Goal: Information Seeking & Learning: Learn about a topic

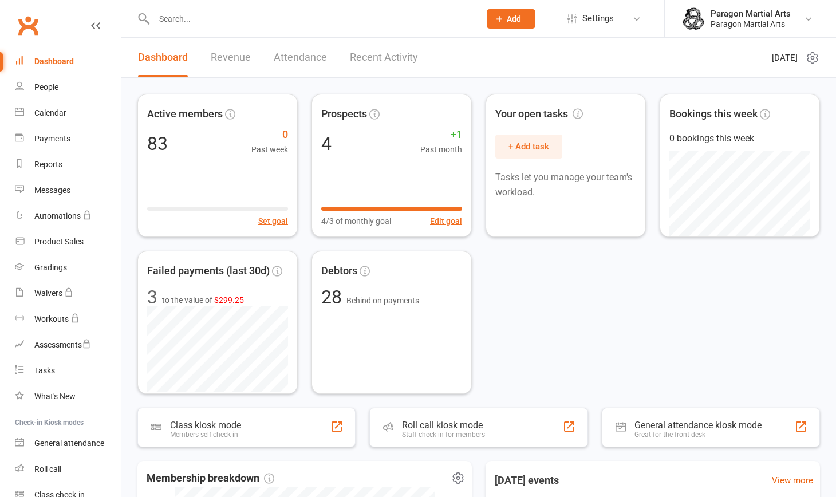
click at [234, 61] on link "Revenue" at bounding box center [231, 58] width 40 height 40
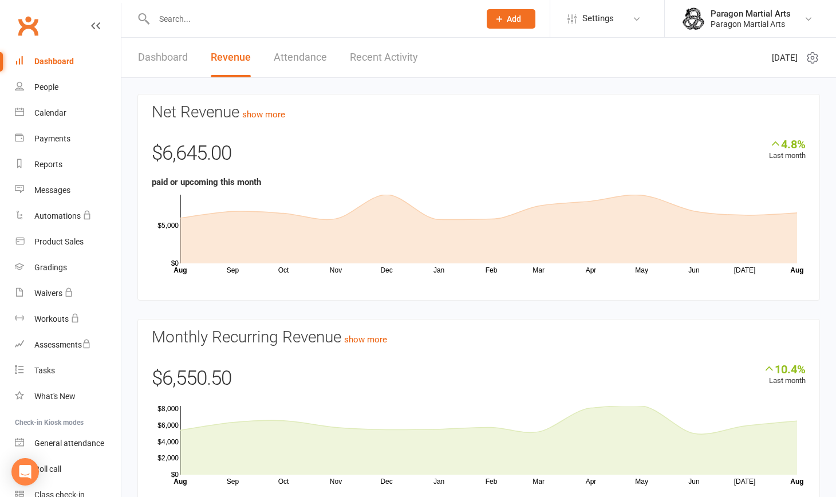
click at [230, 207] on rect at bounding box center [488, 229] width 617 height 69
click at [298, 236] on icon at bounding box center [488, 229] width 617 height 69
click at [339, 218] on icon at bounding box center [488, 229] width 617 height 69
click at [387, 196] on icon at bounding box center [488, 229] width 617 height 69
click at [445, 225] on icon at bounding box center [488, 229] width 617 height 69
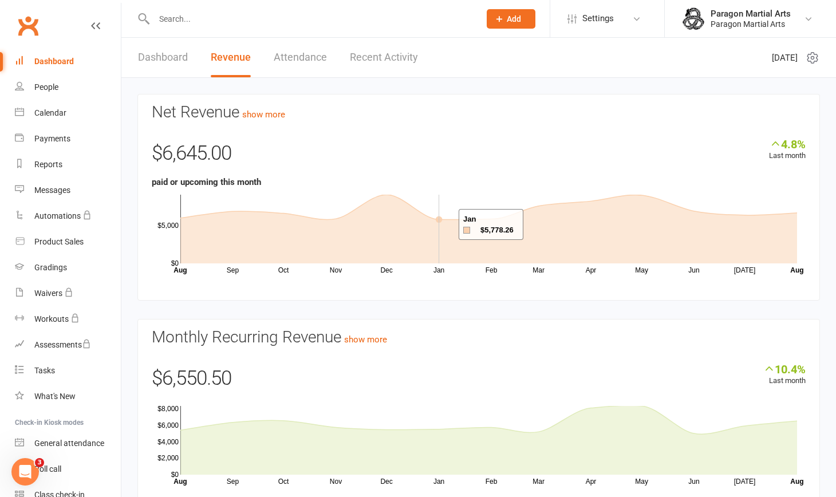
click at [534, 205] on rect at bounding box center [488, 229] width 617 height 69
click at [485, 211] on rect at bounding box center [488, 229] width 617 height 69
click at [584, 202] on icon at bounding box center [488, 229] width 617 height 69
click at [784, 211] on rect at bounding box center [488, 229] width 617 height 69
click at [186, 229] on icon at bounding box center [488, 229] width 617 height 69
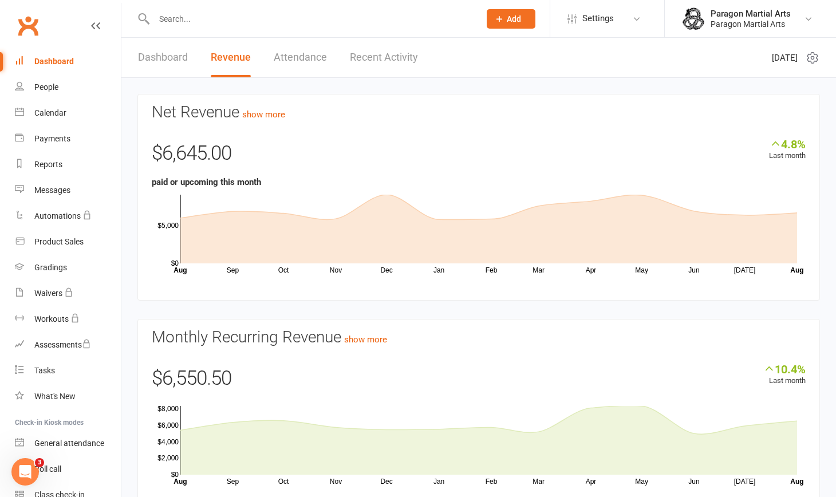
scroll to position [48, 0]
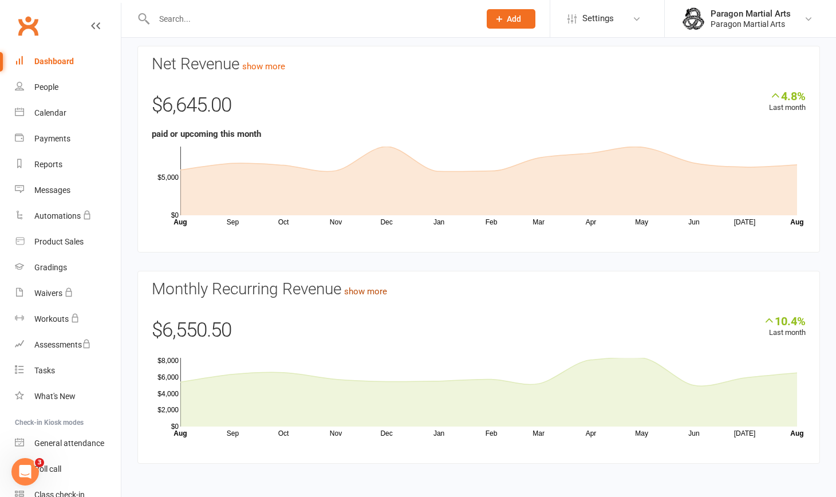
click at [365, 292] on link "show more" at bounding box center [365, 291] width 43 height 10
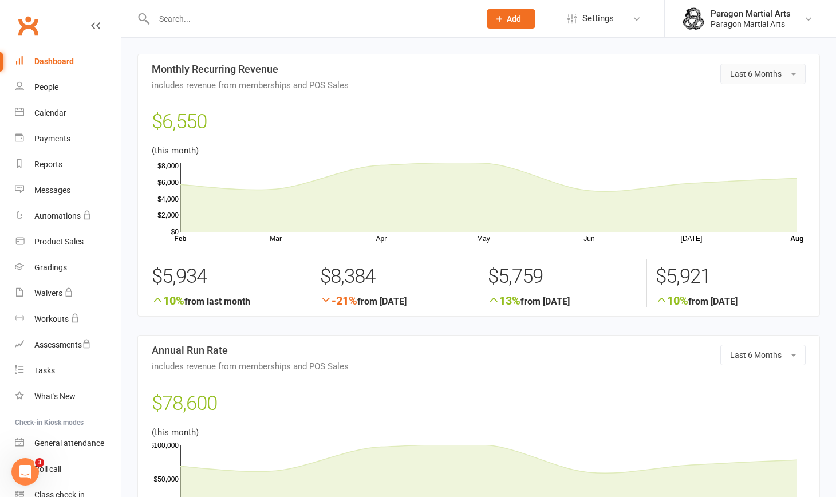
click at [794, 74] on span "button" at bounding box center [794, 74] width 5 height 2
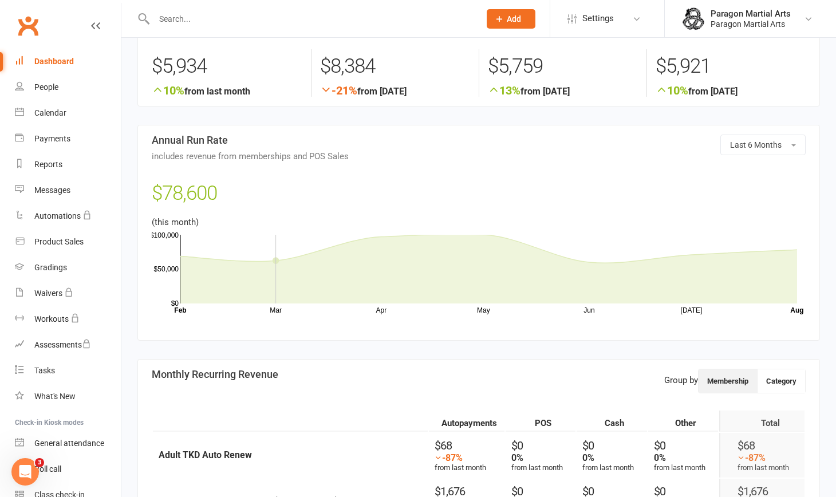
scroll to position [211, 0]
click at [792, 250] on icon at bounding box center [488, 268] width 617 height 69
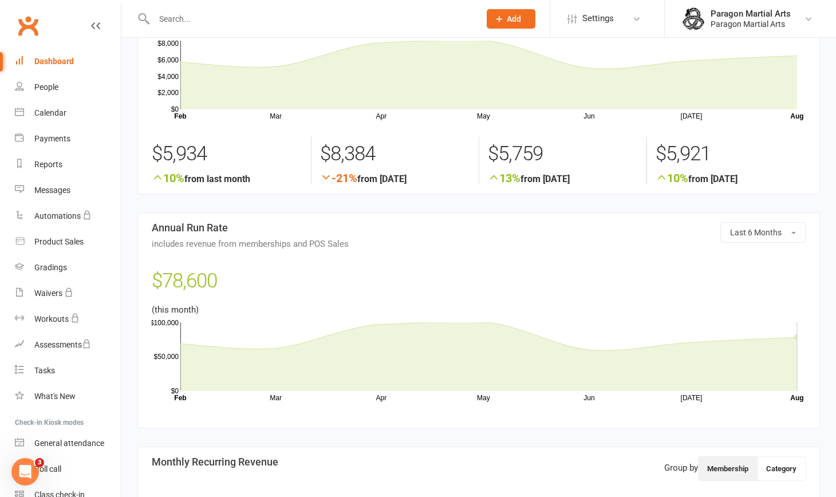
scroll to position [0, 0]
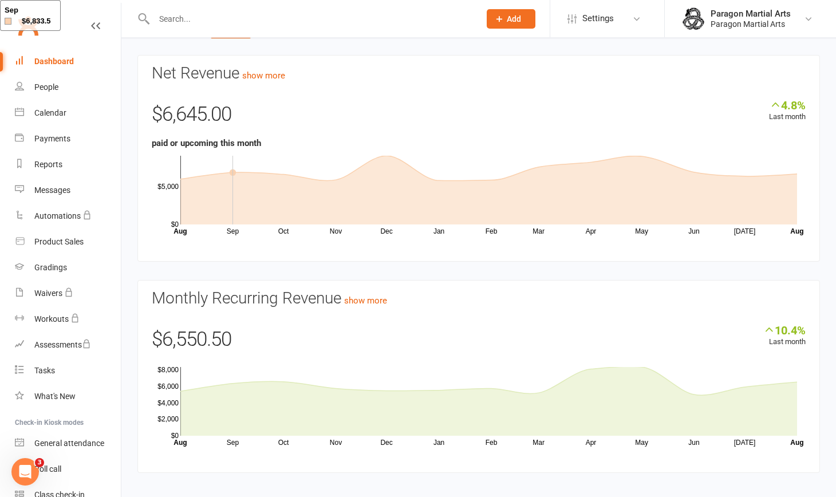
scroll to position [48, 0]
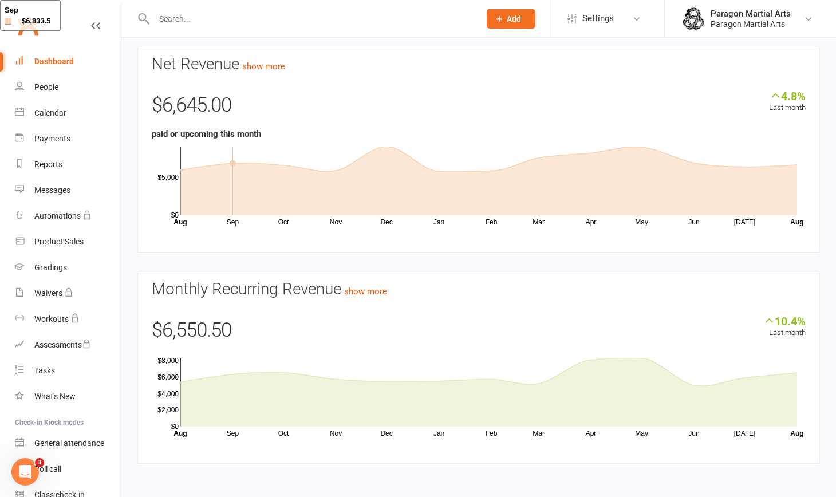
click at [615, 361] on icon at bounding box center [488, 391] width 617 height 69
click at [392, 375] on rect at bounding box center [488, 392] width 617 height 69
click at [787, 368] on rect at bounding box center [488, 392] width 617 height 69
click at [588, 147] on rect at bounding box center [488, 181] width 617 height 69
click at [241, 166] on icon at bounding box center [488, 181] width 617 height 69
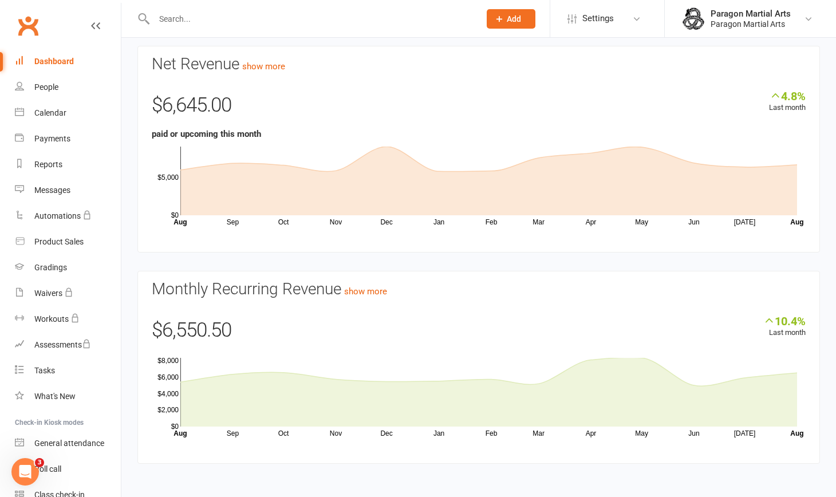
click at [722, 287] on h3 "Monthly Recurring Revenue show more" at bounding box center [479, 290] width 654 height 18
